Goal: Task Accomplishment & Management: Use online tool/utility

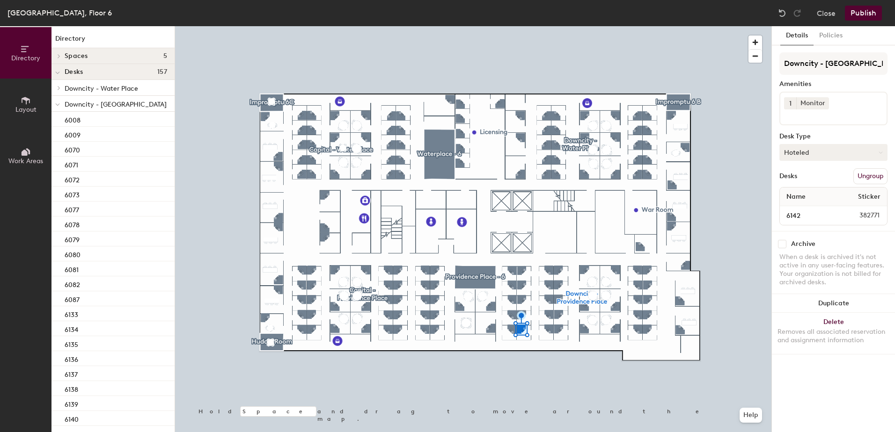
click at [808, 153] on button "Hoteled" at bounding box center [833, 152] width 108 height 17
click at [798, 182] on div "Assigned" at bounding box center [827, 182] width 94 height 14
click at [869, 12] on button "Publish" at bounding box center [863, 13] width 37 height 15
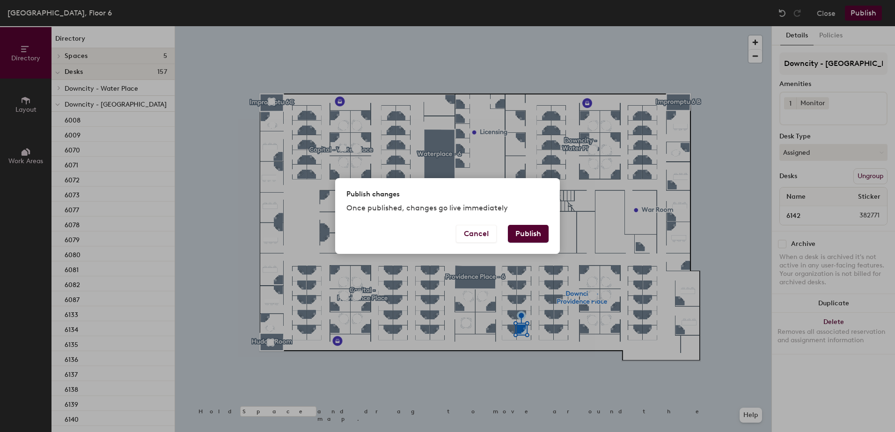
click at [523, 235] on button "Publish" at bounding box center [528, 234] width 41 height 18
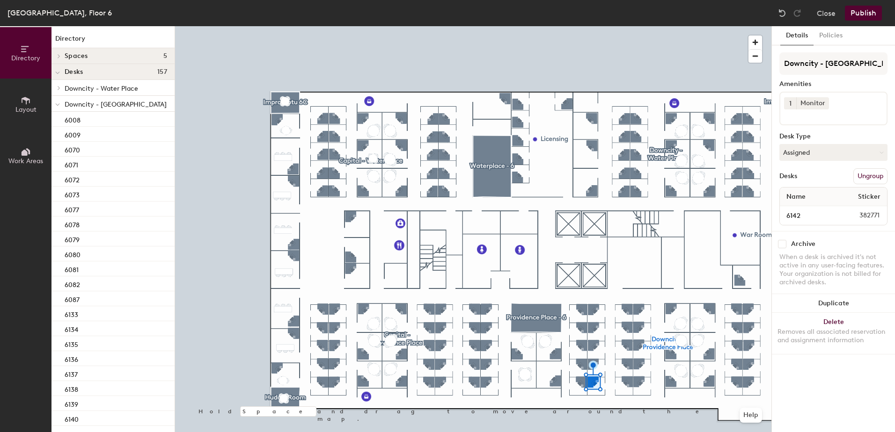
click at [31, 103] on button "Layout" at bounding box center [25, 104] width 51 height 51
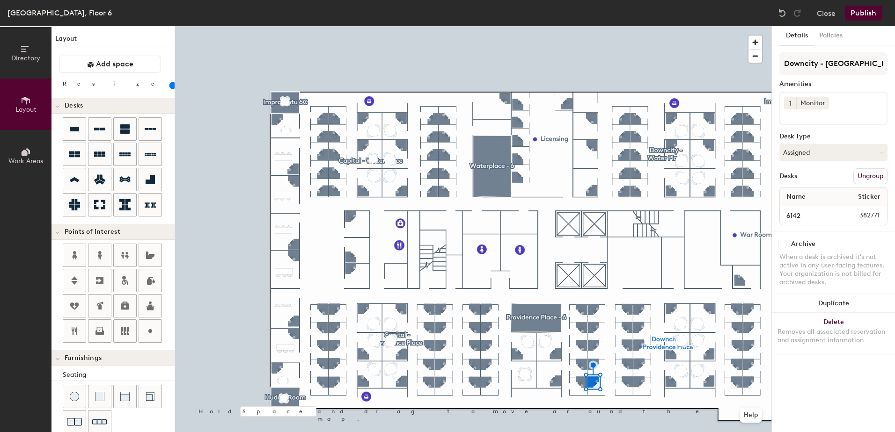
click at [19, 63] on button "Directory" at bounding box center [25, 52] width 51 height 51
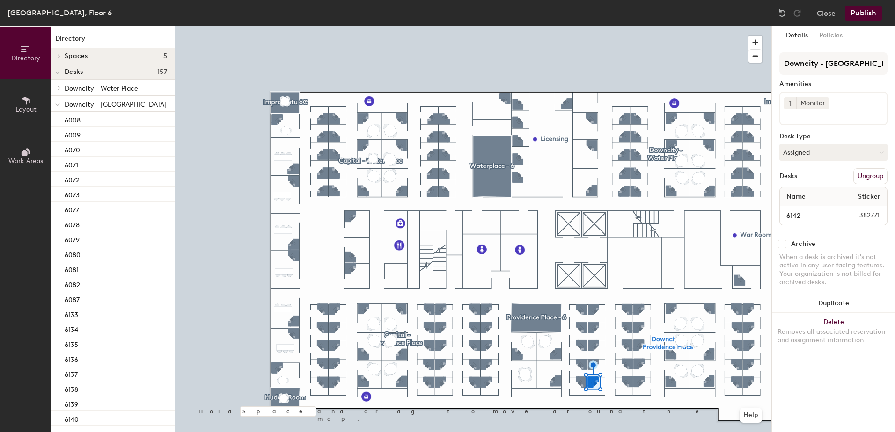
click at [862, 17] on button "Publish" at bounding box center [863, 13] width 37 height 15
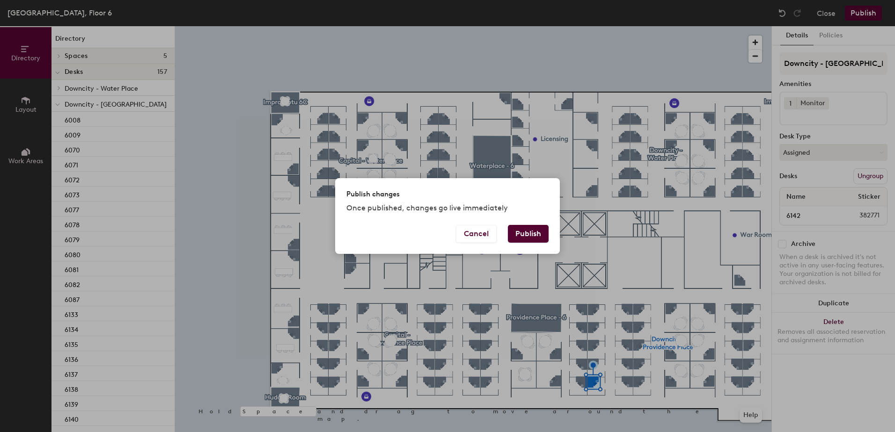
click at [524, 239] on button "Publish" at bounding box center [528, 234] width 41 height 18
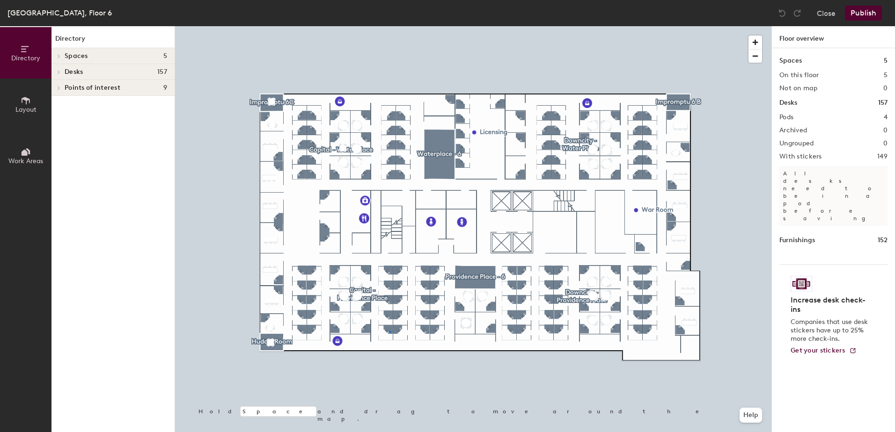
click at [389, 26] on div at bounding box center [473, 26] width 596 height 0
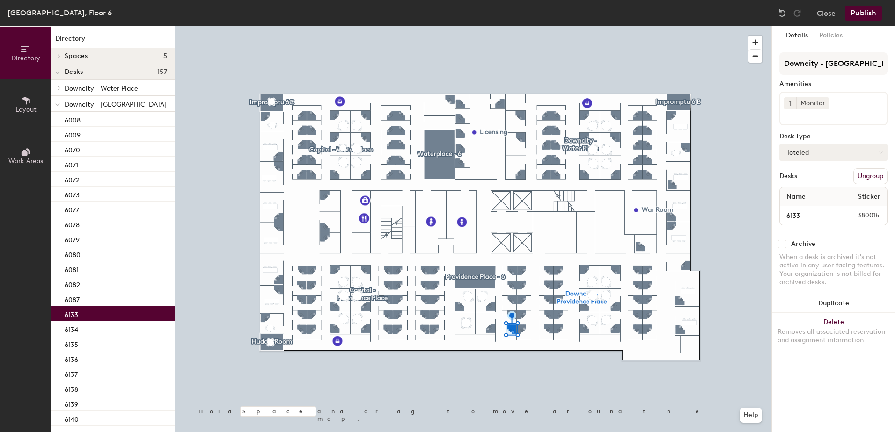
click at [824, 157] on button "Hoteled" at bounding box center [833, 152] width 108 height 17
click at [804, 185] on div "Assigned" at bounding box center [827, 182] width 94 height 14
click at [868, 12] on button "Publish" at bounding box center [863, 13] width 37 height 15
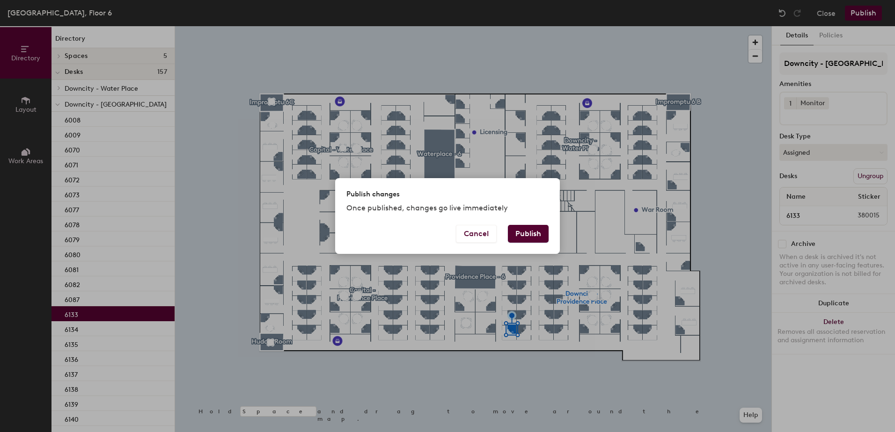
click at [537, 237] on button "Publish" at bounding box center [528, 234] width 41 height 18
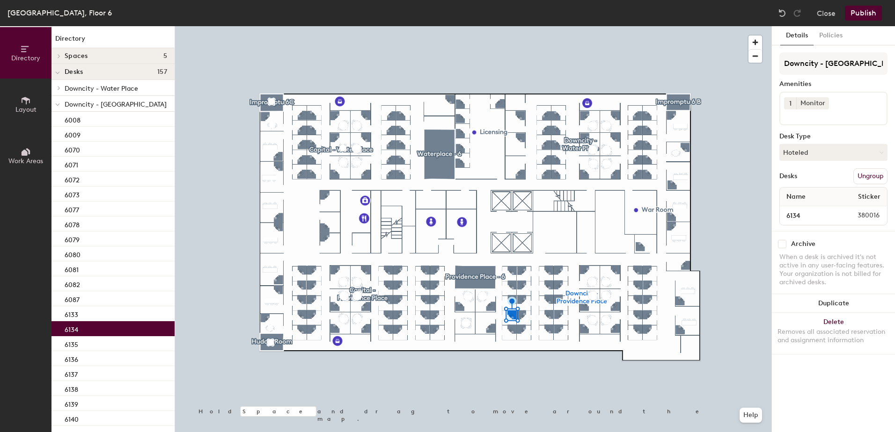
click at [868, 16] on button "Publish" at bounding box center [863, 13] width 37 height 15
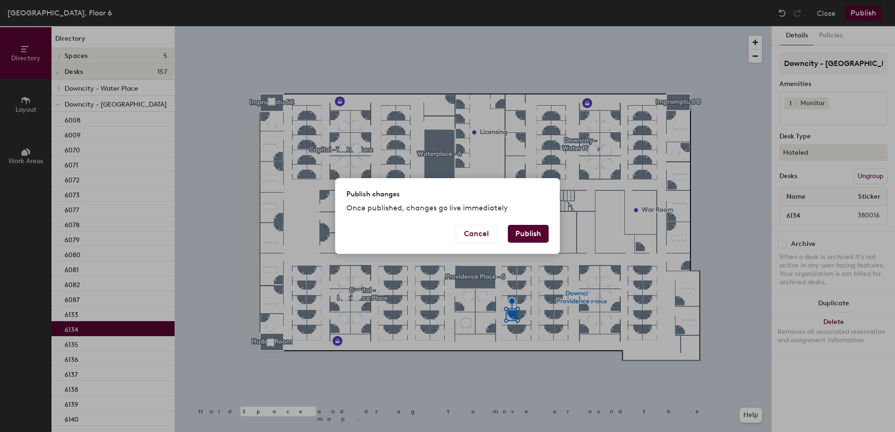
click at [534, 235] on button "Publish" at bounding box center [528, 234] width 41 height 18
